Goal: Navigation & Orientation: Find specific page/section

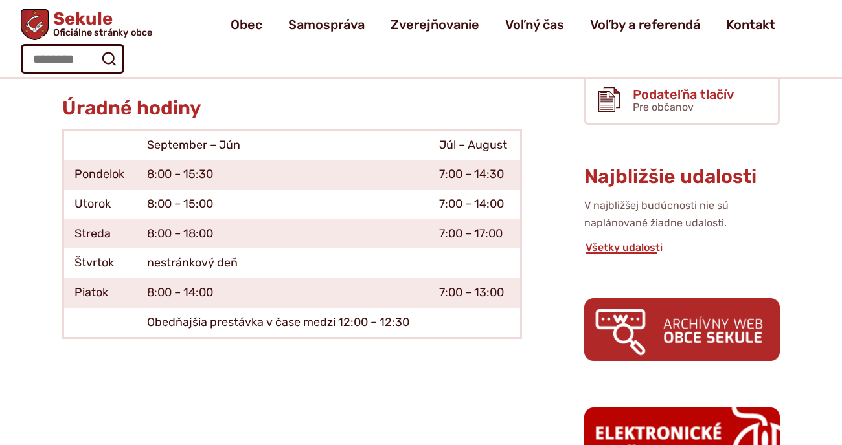
scroll to position [388, 0]
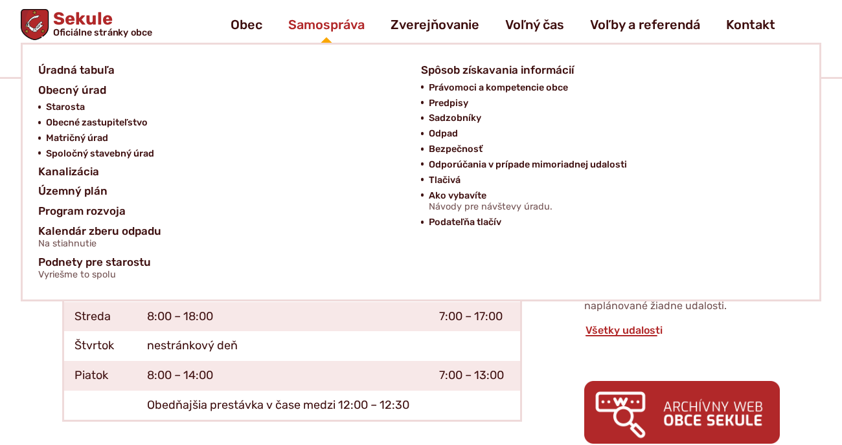
click at [319, 28] on span "Samospráva" at bounding box center [326, 24] width 76 height 36
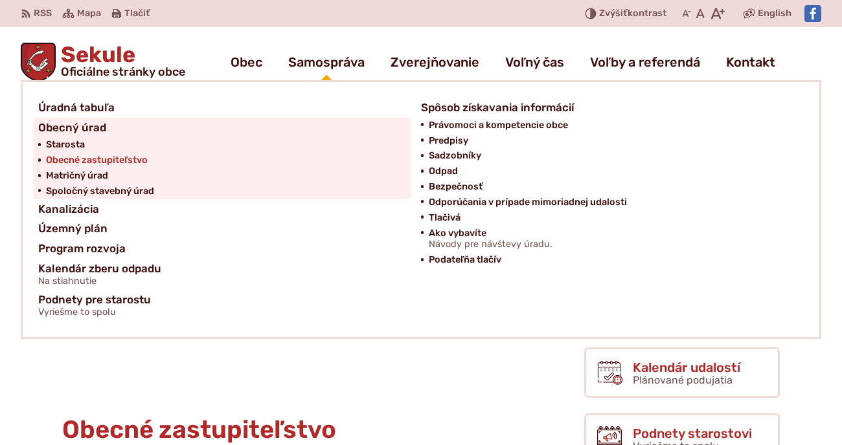
click at [117, 157] on span "Obecné zastupiteľstvo" at bounding box center [97, 161] width 102 height 16
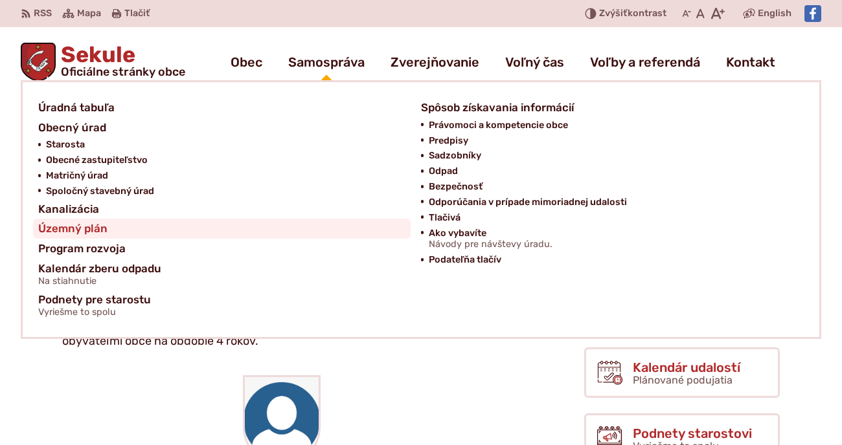
click at [65, 230] on span "Územný plán" at bounding box center [72, 229] width 69 height 20
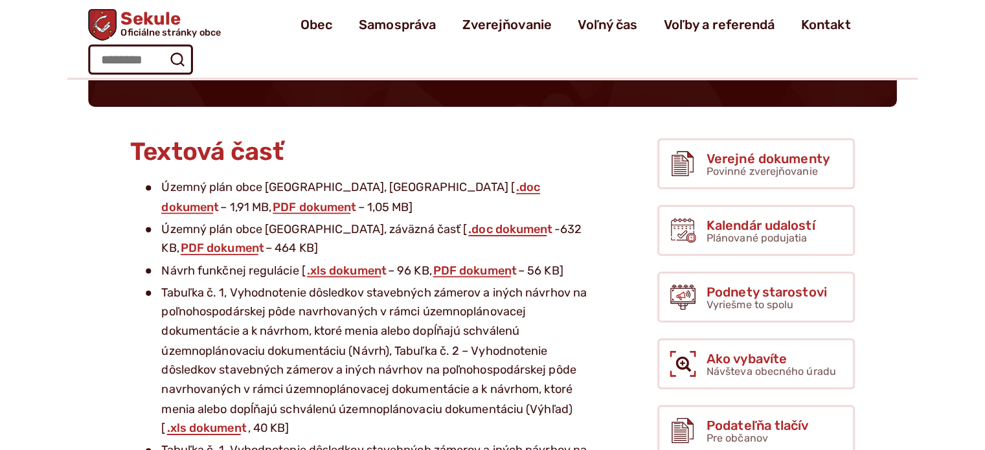
scroll to position [65, 0]
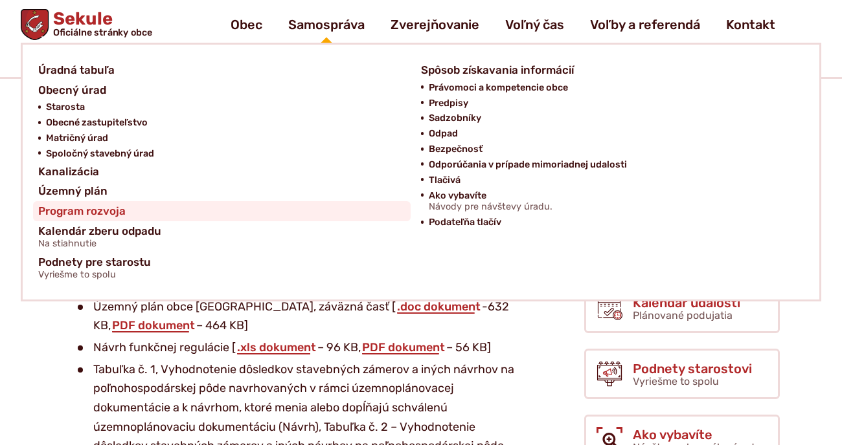
click at [113, 212] on span "Program rozvoja" at bounding box center [81, 211] width 87 height 20
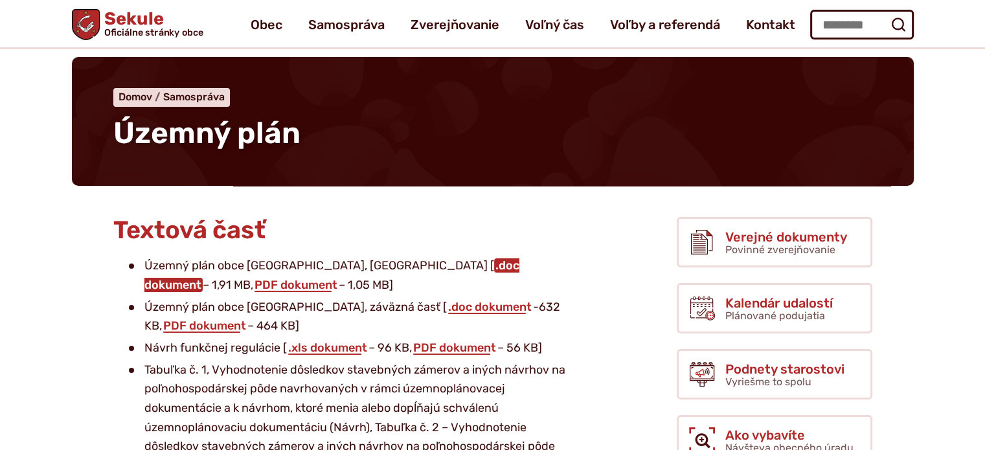
click at [362, 266] on link ".doc dokument" at bounding box center [331, 275] width 375 height 34
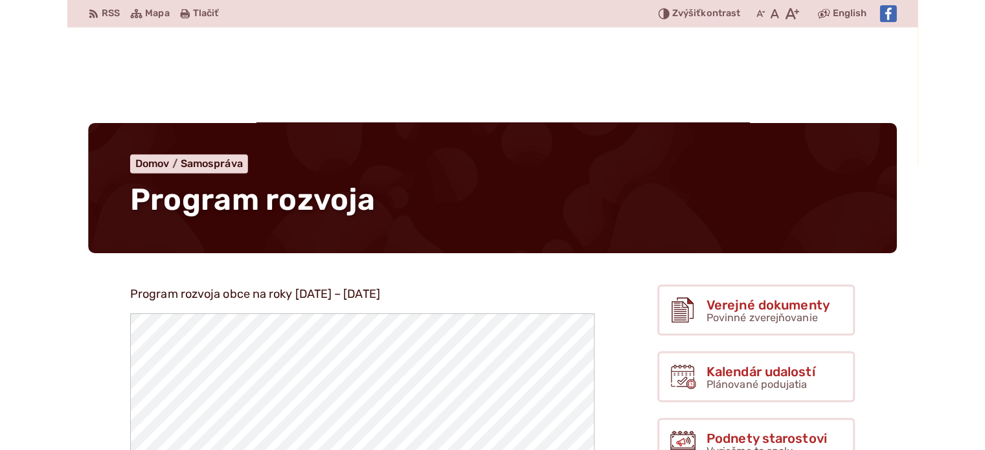
scroll to position [259, 0]
